Goal: Task Accomplishment & Management: Use online tool/utility

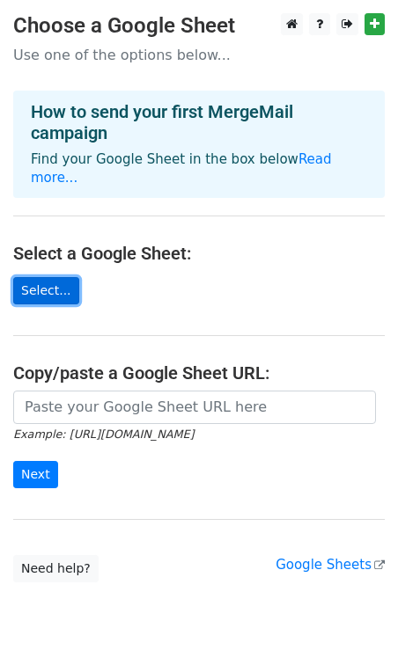
click at [58, 277] on link "Select..." at bounding box center [46, 290] width 66 height 27
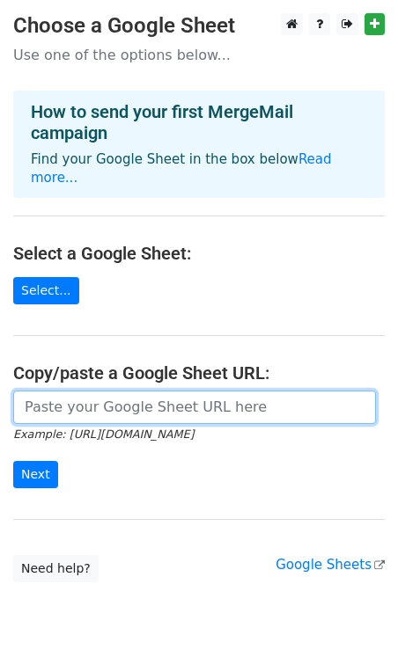
click at [194, 391] on input "url" at bounding box center [194, 407] width 363 height 33
paste input "https://docs.google.com/spreadsheets/d/1g9njwSdm1jMuPeMfLznDzvznZ26JDYokiRdJH_F…"
type input "https://docs.google.com/spreadsheets/d/1g9njwSdm1jMuPeMfLznDzvznZ26JDYokiRdJH_F…"
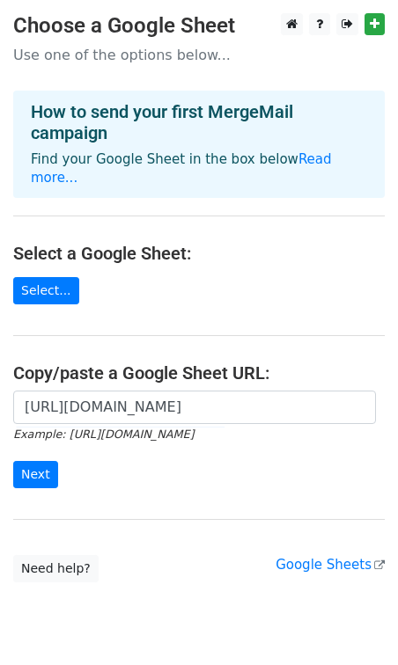
scroll to position [0, 0]
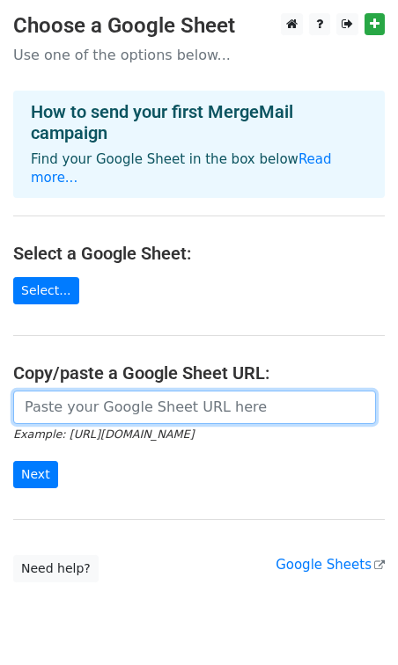
click at [92, 400] on input "url" at bounding box center [194, 407] width 363 height 33
paste input "https://docs.google.com/spreadsheets/d/1g9njwSdm1jMuPeMfLznDzvznZ26JDYokiRdJH_F…"
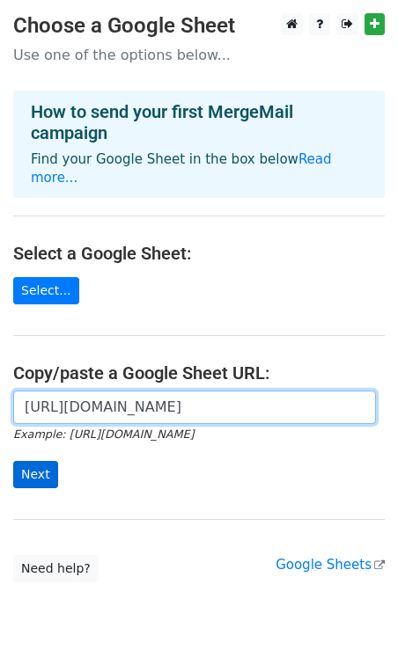
type input "https://docs.google.com/spreadsheets/d/1g9njwSdm1jMuPeMfLznDzvznZ26JDYokiRdJH_F…"
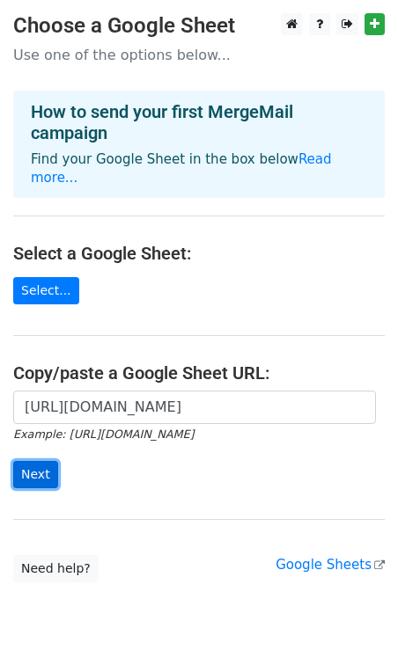
scroll to position [0, 0]
click at [32, 461] on input "Next" at bounding box center [35, 474] width 45 height 27
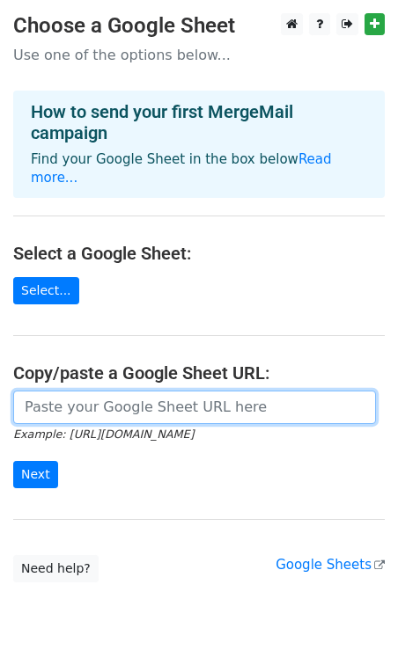
click at [134, 392] on input "url" at bounding box center [194, 407] width 363 height 33
paste input "https://docs.google.com/spreadsheets/d/1g9njwSdm1jMuPeMfLznDzvznZ26JDYokiRdJH_F…"
type input "https://docs.google.com/spreadsheets/d/1g9njwSdm1jMuPeMfLznDzvznZ26JDYokiRdJH_F…"
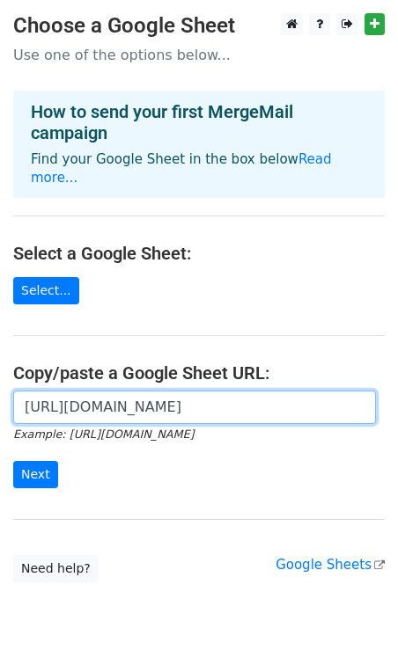
click at [142, 391] on input "https://docs.google.com/spreadsheets/d/1g9njwSdm1jMuPeMfLznDzvznZ26JDYokiRdJH_F…" at bounding box center [194, 407] width 363 height 33
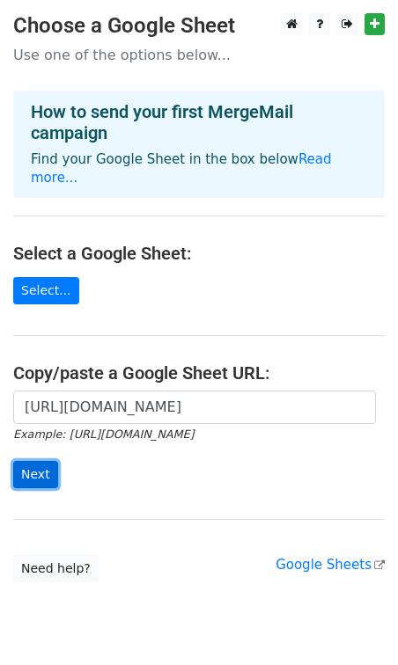
click at [45, 461] on input "Next" at bounding box center [35, 474] width 45 height 27
